Goal: Information Seeking & Learning: Find specific page/section

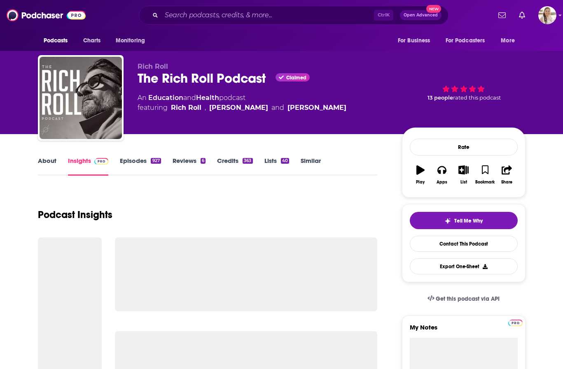
click at [198, 3] on div "Podcasts Charts Monitoring Ctrl K Open Advanced New For Business For Podcasters…" at bounding box center [281, 15] width 563 height 30
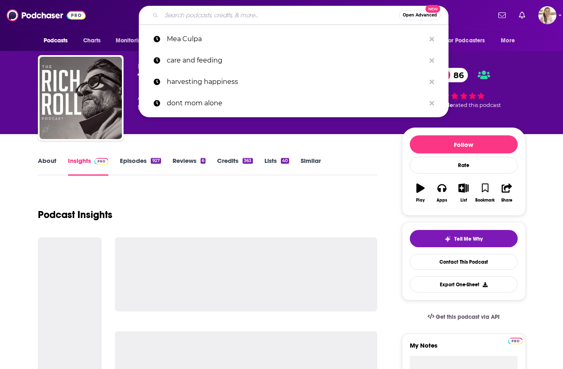
click at [198, 15] on input "Search podcasts, credits, & more..." at bounding box center [279, 15] width 237 height 13
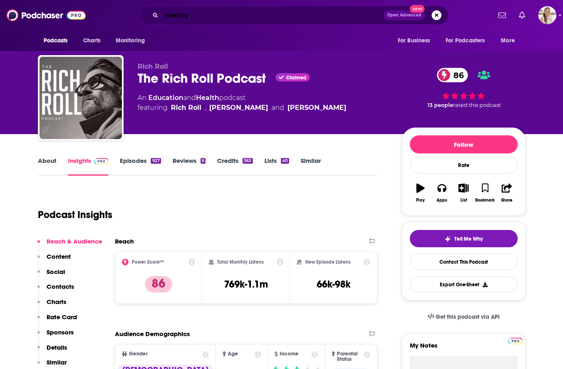
click at [200, 11] on input "healthy" at bounding box center [272, 15] width 222 height 13
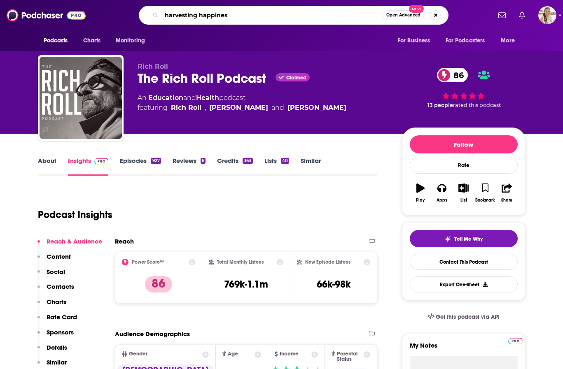
type input "harvesting happiness"
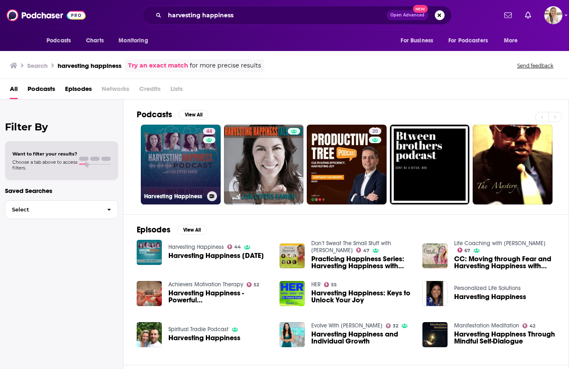
click at [156, 174] on link "44 Harvesting Happiness" at bounding box center [181, 165] width 80 height 80
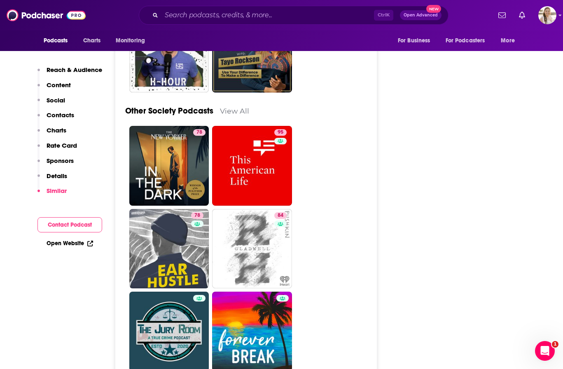
scroll to position [2428, 0]
